Goal: Communication & Community: Answer question/provide support

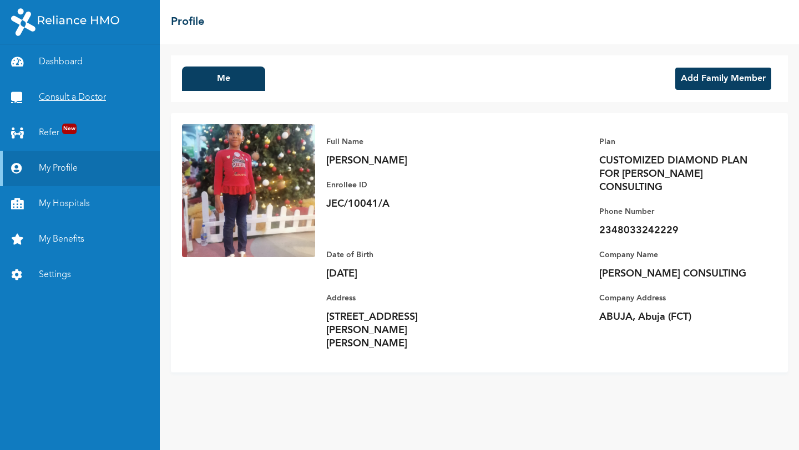
click at [75, 101] on link "Consult a Doctor" at bounding box center [80, 98] width 160 height 36
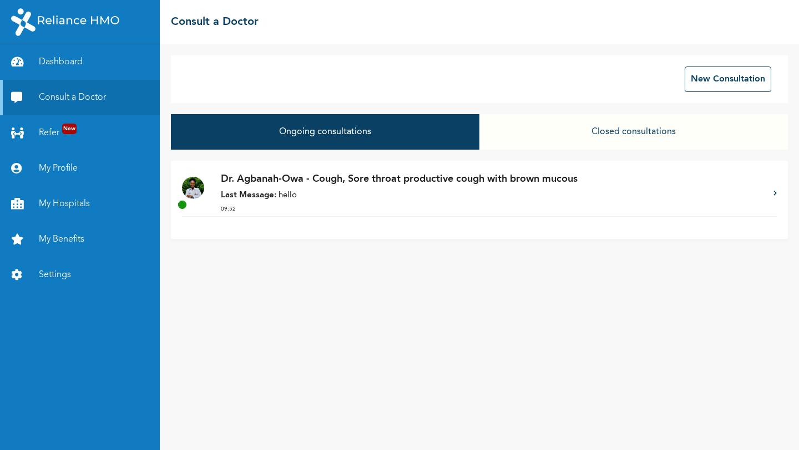
click at [347, 191] on p "Last Message: hello" at bounding box center [491, 196] width 541 height 13
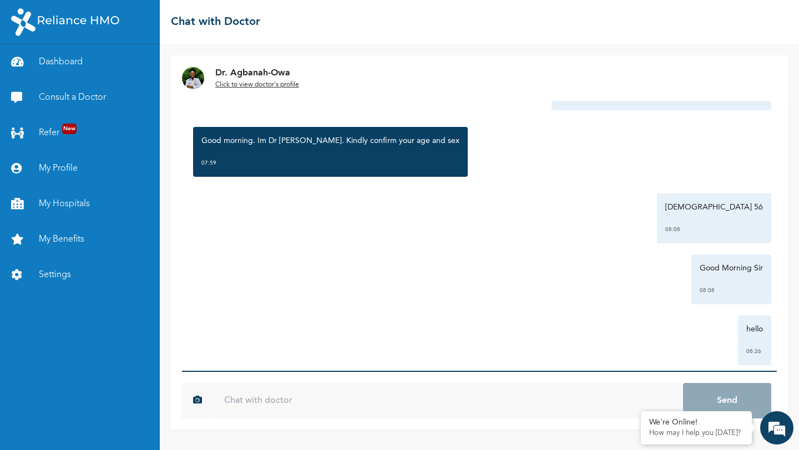
scroll to position [182, 0]
